Goal: Task Accomplishment & Management: Manage account settings

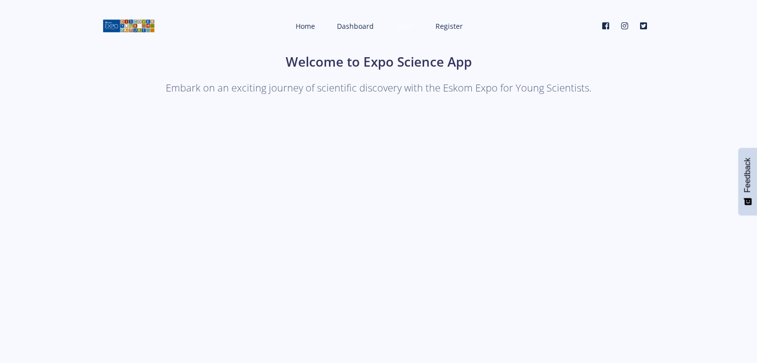
drag, startPoint x: 0, startPoint y: 0, endPoint x: 396, endPoint y: 22, distance: 397.1
click at [396, 22] on span "Login" at bounding box center [405, 25] width 18 height 9
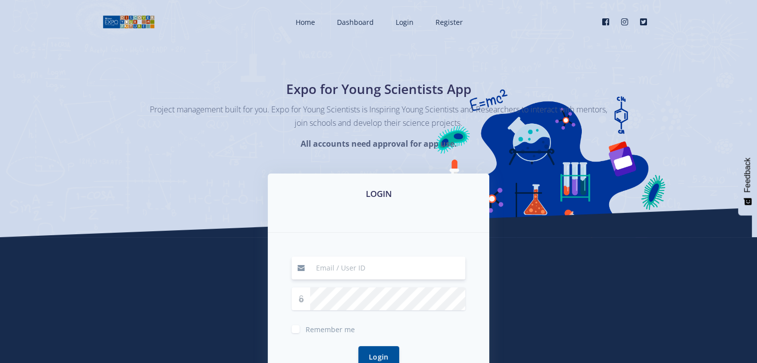
click at [339, 261] on input at bounding box center [387, 268] width 155 height 23
type input "mabailuvhani@gmail.com"
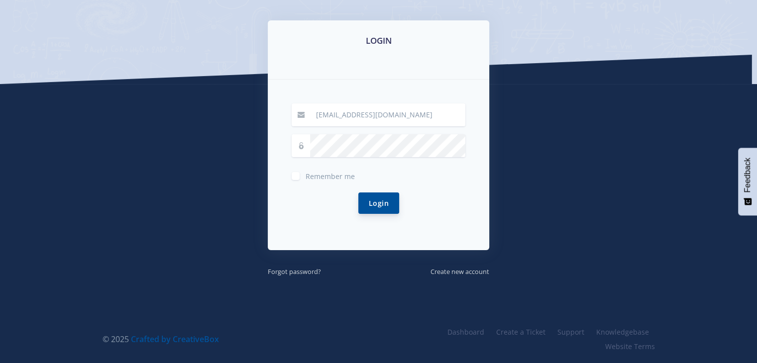
click at [384, 202] on button "Login" at bounding box center [378, 203] width 41 height 21
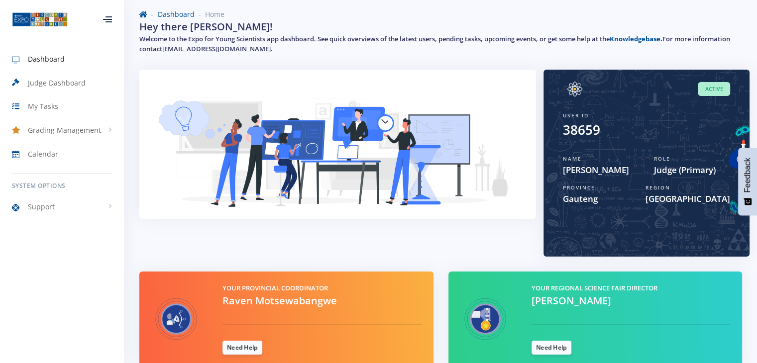
scroll to position [48, 0]
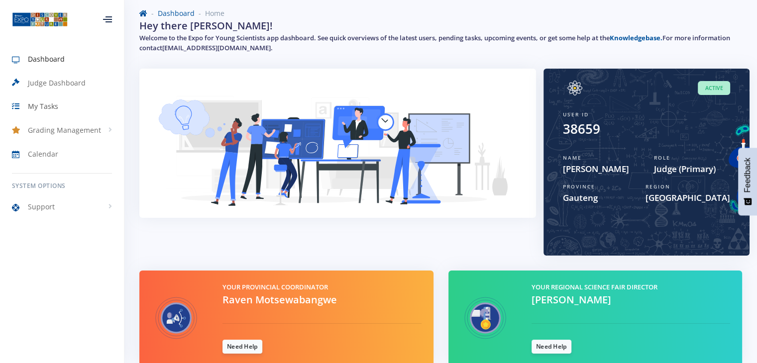
click at [52, 100] on link "My Tasks" at bounding box center [62, 106] width 124 height 23
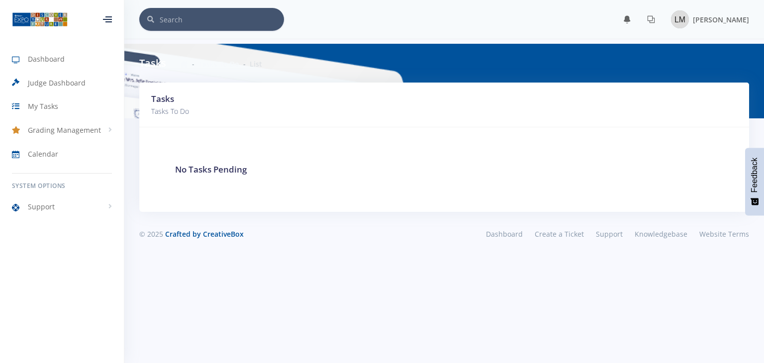
scroll to position [7, 7]
click at [53, 103] on span "My Tasks" at bounding box center [43, 106] width 30 height 10
click at [72, 61] on link "Dashboard" at bounding box center [62, 59] width 124 height 23
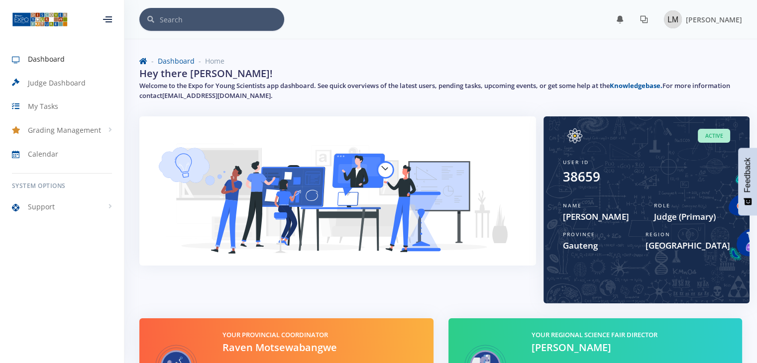
click at [648, 18] on icon at bounding box center [644, 19] width 8 height 8
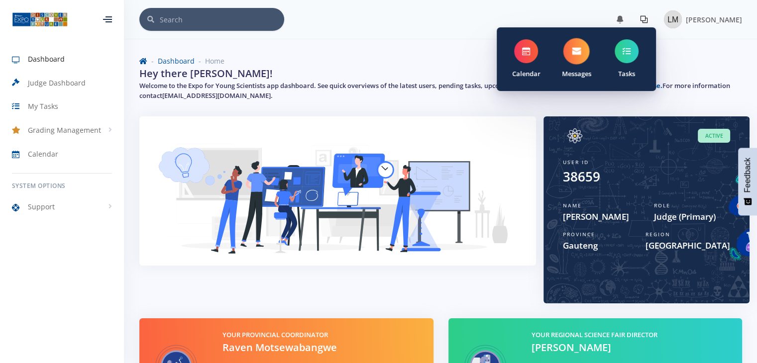
click at [589, 48] on span at bounding box center [576, 51] width 26 height 26
